Goal: Navigation & Orientation: Find specific page/section

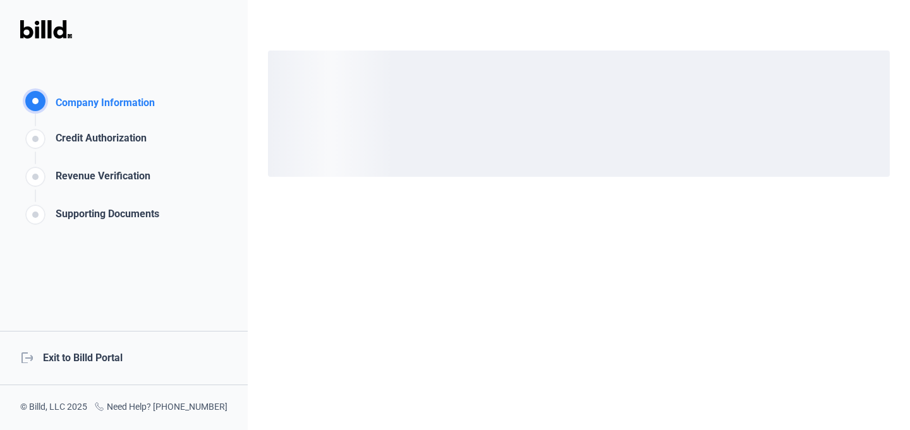
click at [101, 357] on div "logout Exit to Billd Portal" at bounding box center [124, 358] width 248 height 54
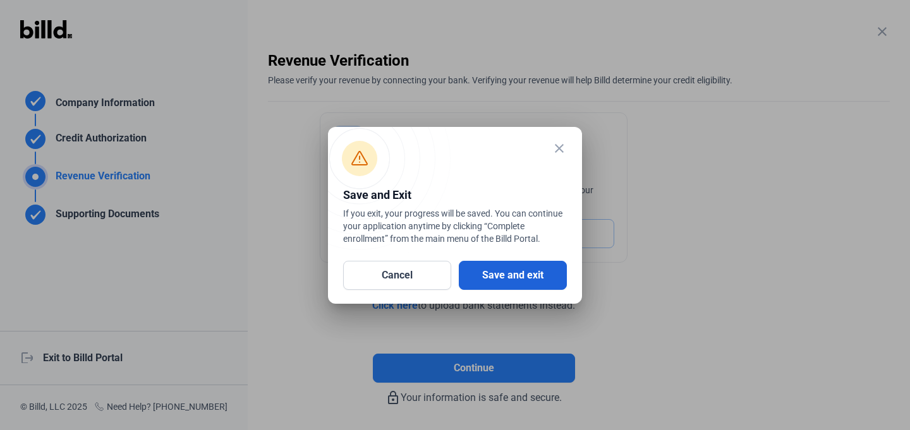
click at [482, 262] on button "Save and exit" at bounding box center [513, 275] width 108 height 29
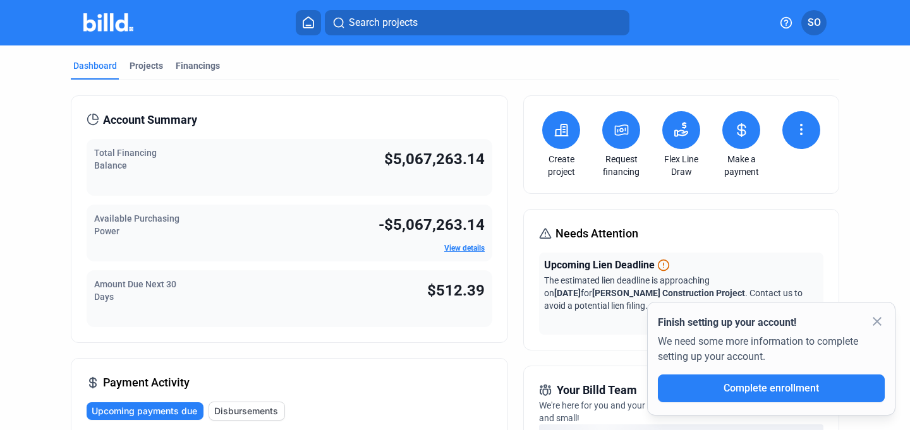
click at [794, 128] on icon at bounding box center [801, 129] width 15 height 15
click at [833, 107] on div at bounding box center [455, 215] width 910 height 430
click at [786, 136] on button at bounding box center [802, 130] width 38 height 38
click at [845, 151] on div at bounding box center [455, 215] width 910 height 430
click at [795, 122] on icon at bounding box center [801, 129] width 15 height 15
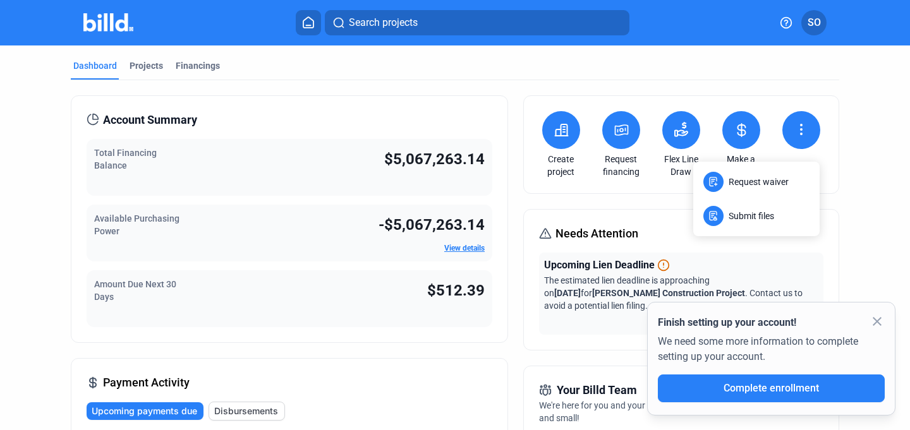
click at [869, 126] on div at bounding box center [455, 215] width 910 height 430
